Goal: Task Accomplishment & Management: Use online tool/utility

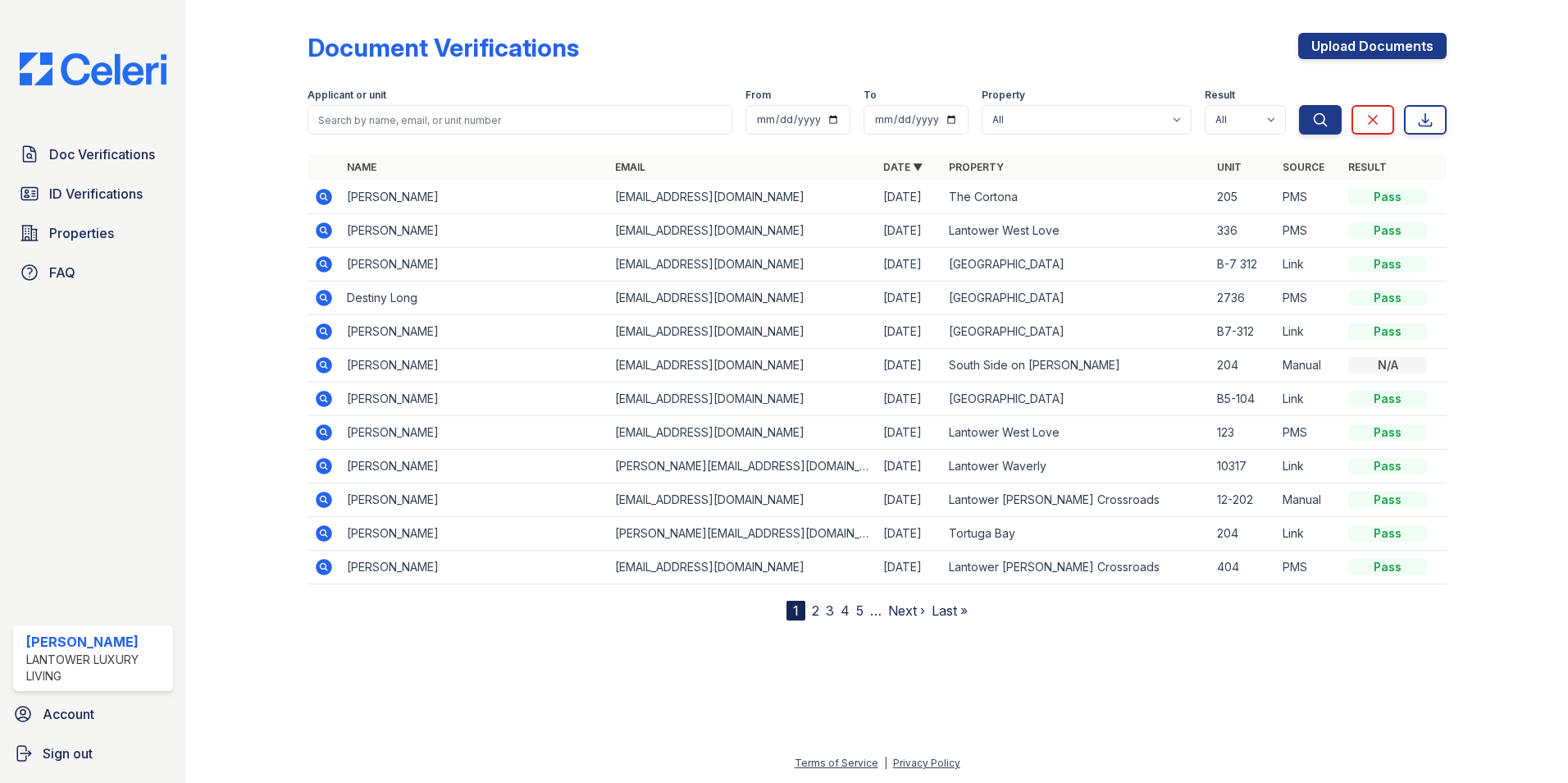
drag, startPoint x: 96, startPoint y: 192, endPoint x: 244, endPoint y: 153, distance: 153.1
click at [96, 192] on span "ID Verifications" at bounding box center [96, 194] width 93 height 20
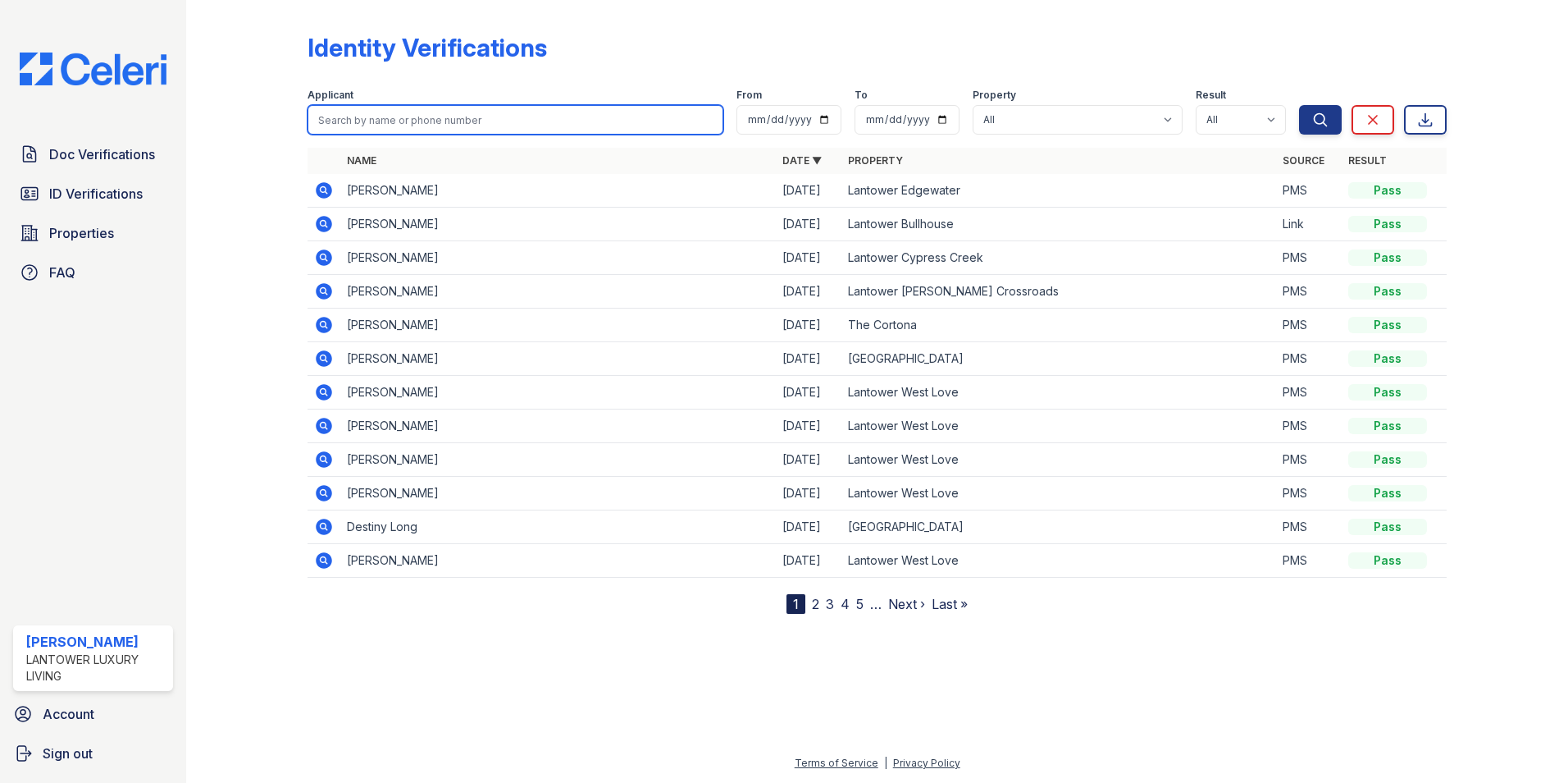
click at [406, 117] on input "search" at bounding box center [515, 119] width 416 height 29
type input "[PERSON_NAME]"
click at [1299, 105] on button "Search" at bounding box center [1320, 119] width 42 height 29
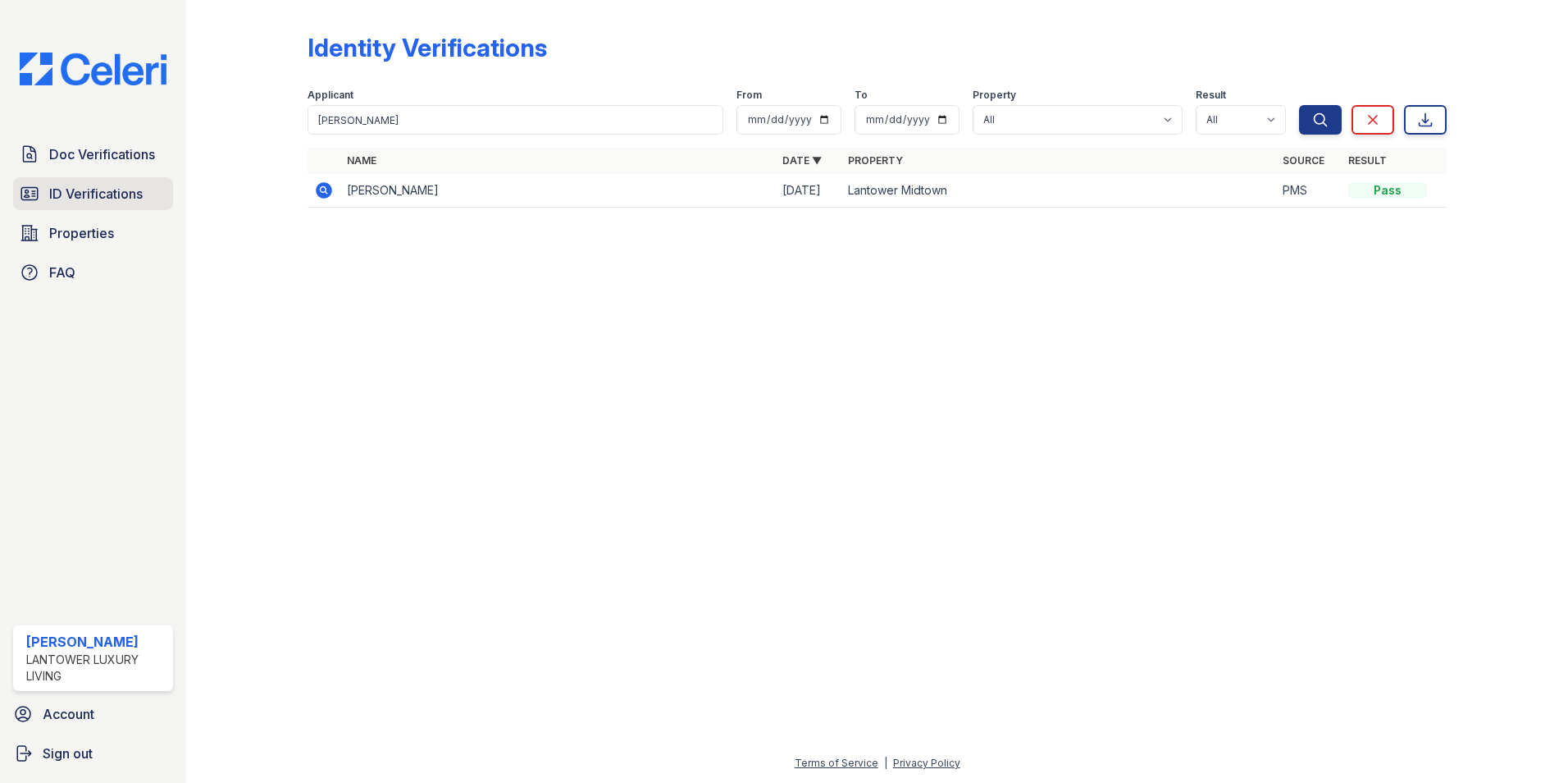
click at [135, 195] on span "ID Verifications" at bounding box center [96, 194] width 93 height 20
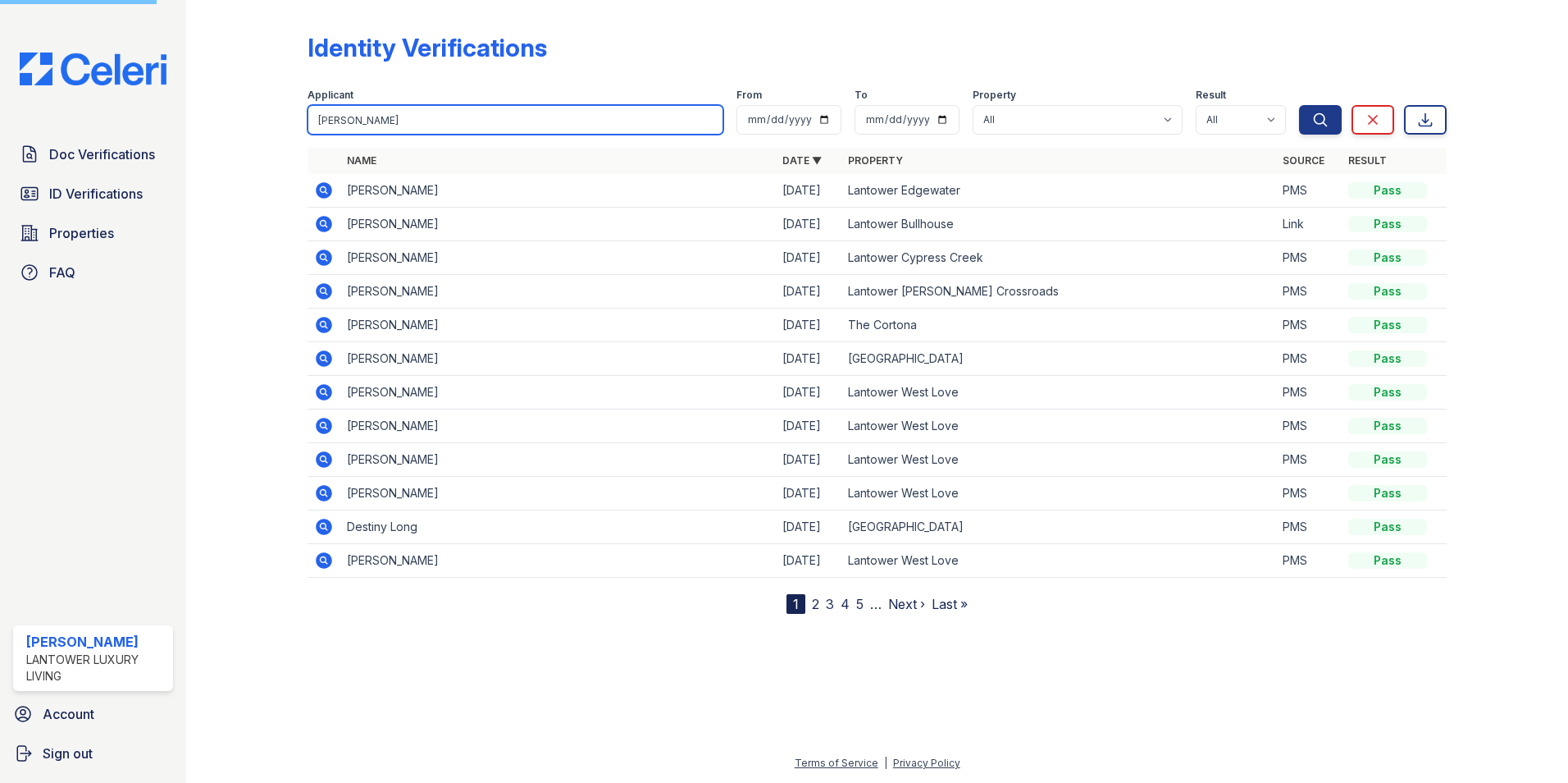
click at [378, 117] on input "[PERSON_NAME]" at bounding box center [515, 119] width 416 height 29
click at [378, 117] on input "search" at bounding box center [515, 119] width 416 height 29
type input "[PERSON_NAME]"
click at [1299, 105] on button "Search" at bounding box center [1320, 119] width 42 height 29
